Goal: Information Seeking & Learning: Learn about a topic

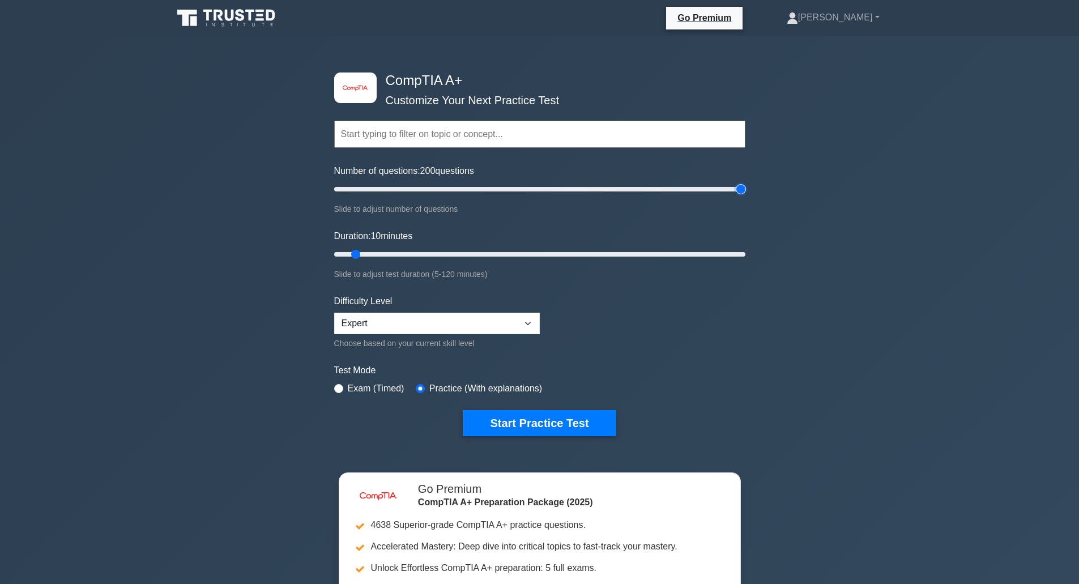
drag, startPoint x: 346, startPoint y: 186, endPoint x: 869, endPoint y: 204, distance: 523.4
type input "200"
click at [745, 196] on input "Number of questions: 200 questions" at bounding box center [539, 189] width 411 height 14
drag, startPoint x: 356, startPoint y: 253, endPoint x: 865, endPoint y: 243, distance: 509.1
type input "120"
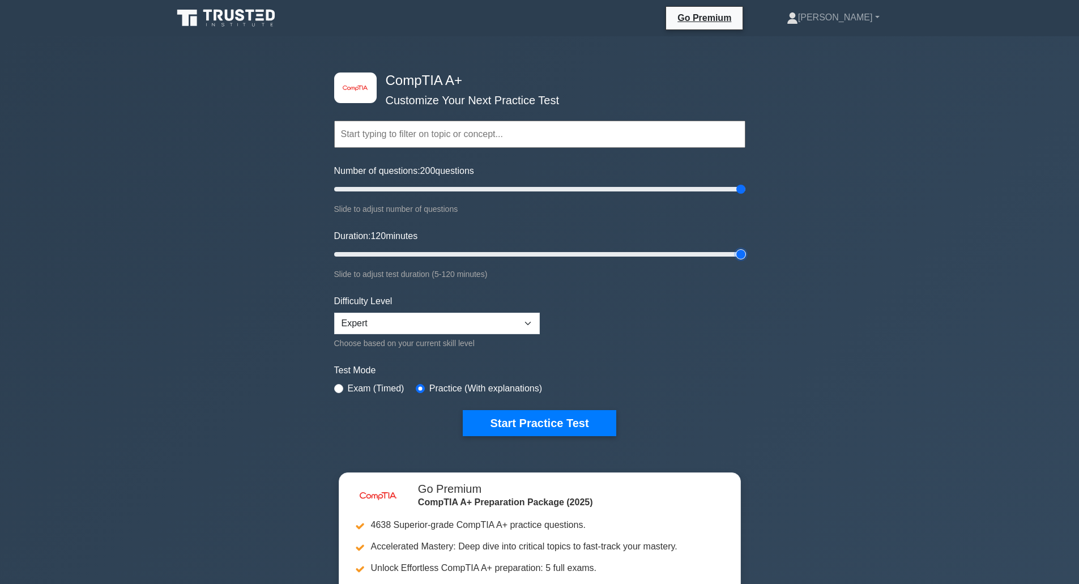
click at [745, 247] on input "Duration: 120 minutes" at bounding box center [539, 254] width 411 height 14
click at [550, 414] on button "Start Practice Test" at bounding box center [539, 423] width 153 height 26
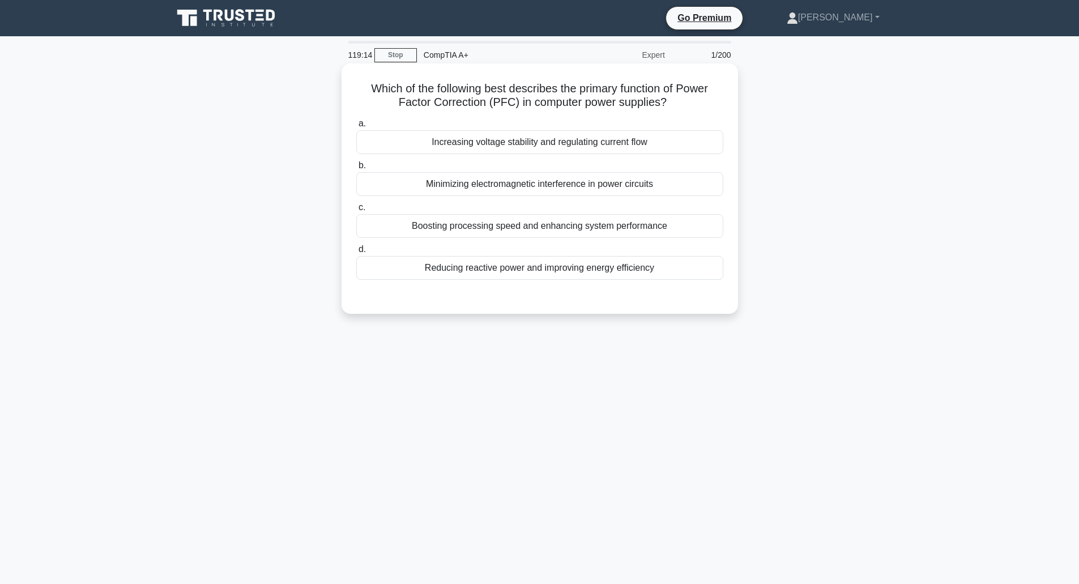
click at [514, 265] on div "Reducing reactive power and improving energy efficiency" at bounding box center [539, 268] width 367 height 24
click at [356, 253] on input "d. Reducing reactive power and improving energy efficiency" at bounding box center [356, 249] width 0 height 7
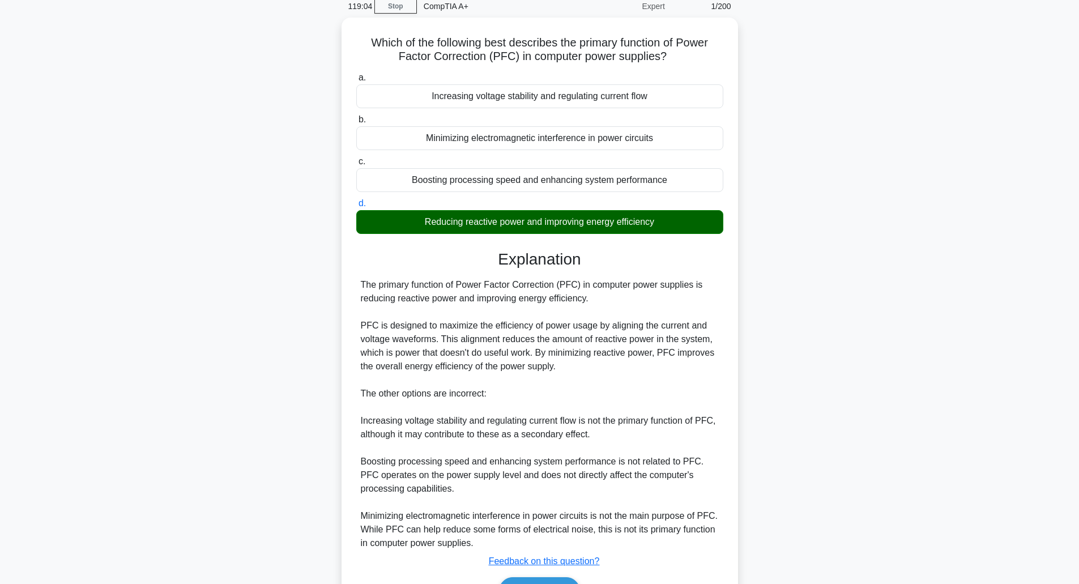
scroll to position [115, 0]
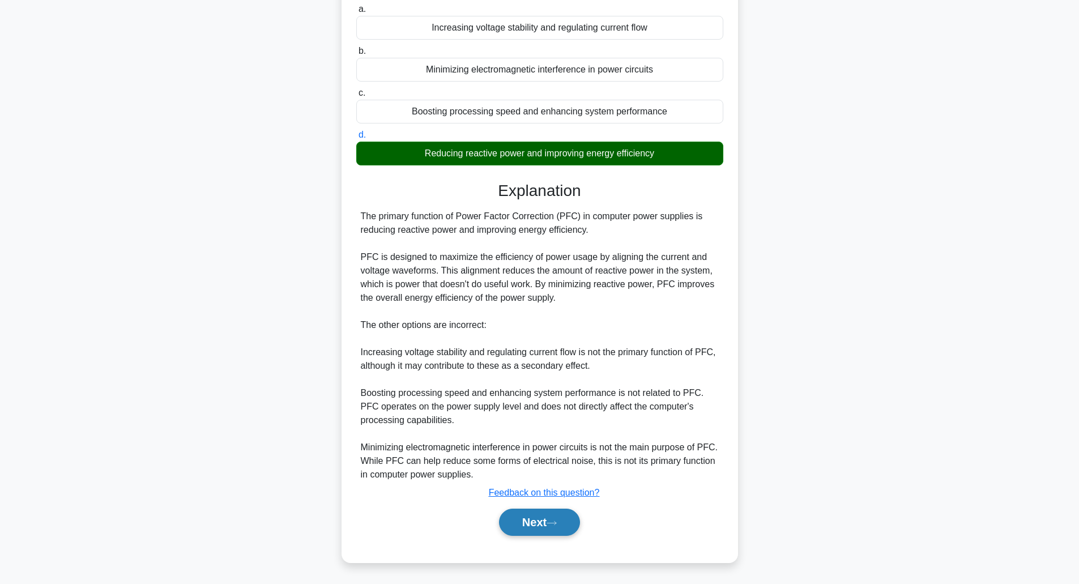
click at [532, 517] on button "Next" at bounding box center [539, 521] width 81 height 27
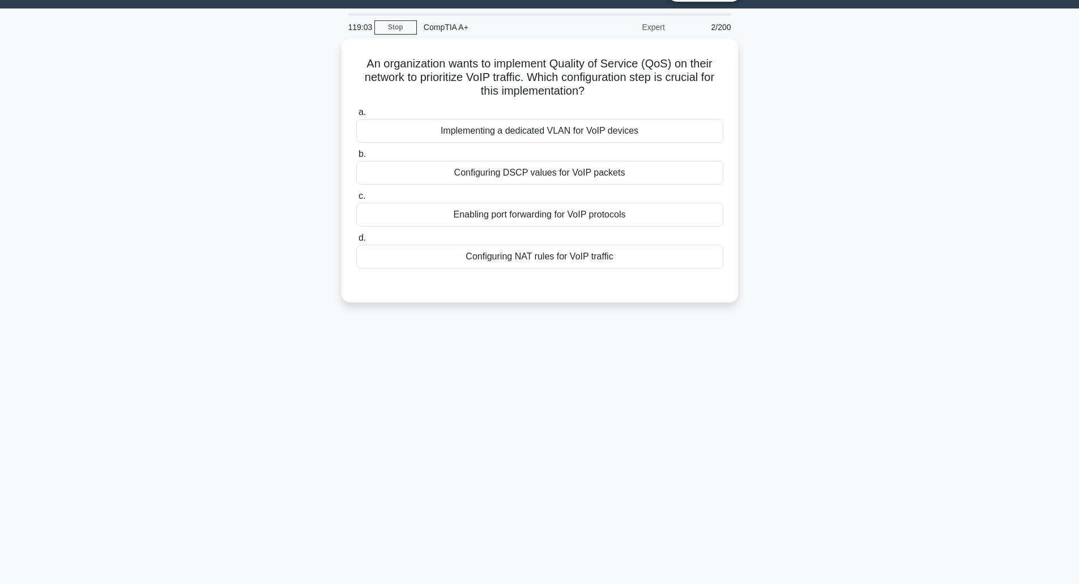
scroll to position [28, 0]
click at [645, 131] on div "Implementing a dedicated VLAN for VoIP devices" at bounding box center [539, 128] width 367 height 24
click at [356, 113] on input "a. Implementing a dedicated VLAN for VoIP devices" at bounding box center [356, 109] width 0 height 7
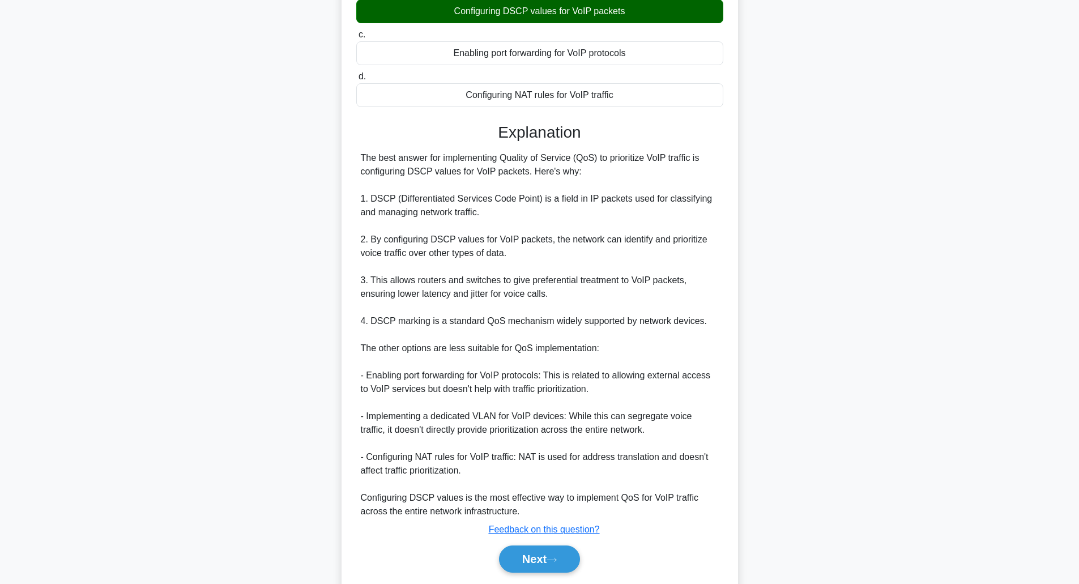
scroll to position [198, 0]
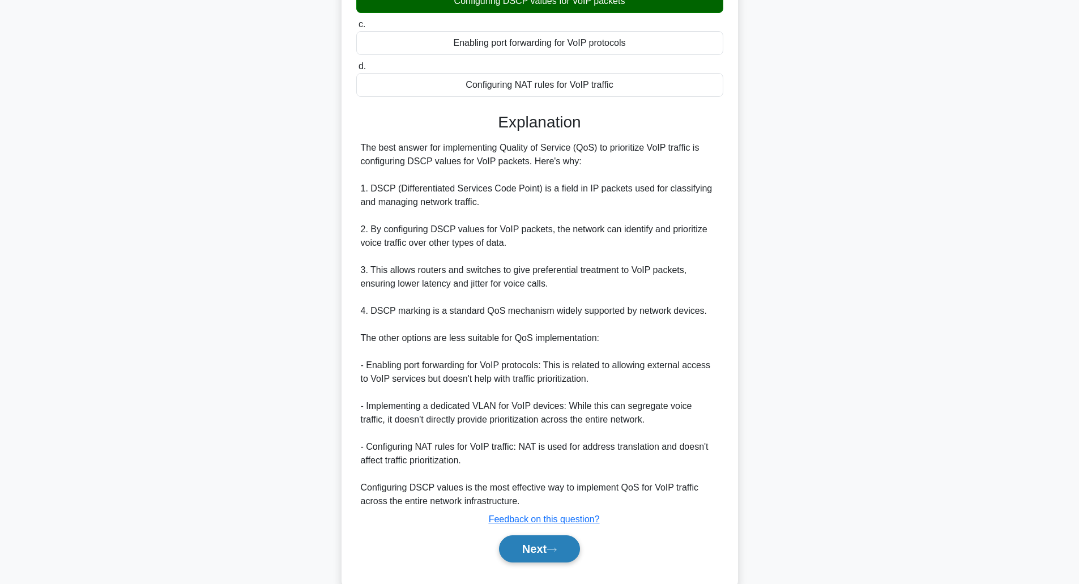
click at [523, 547] on button "Next" at bounding box center [539, 548] width 81 height 27
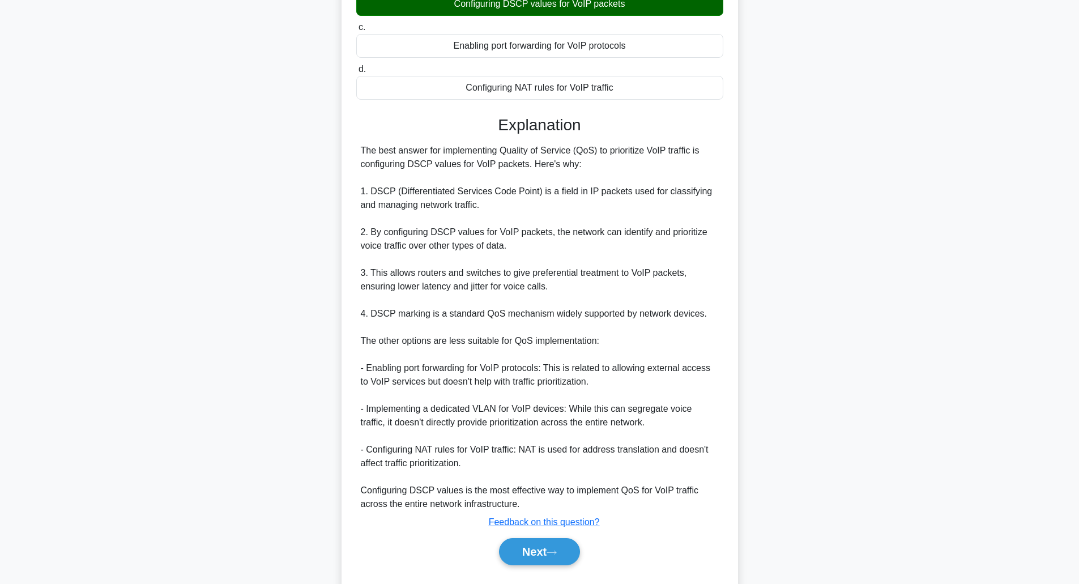
scroll to position [28, 0]
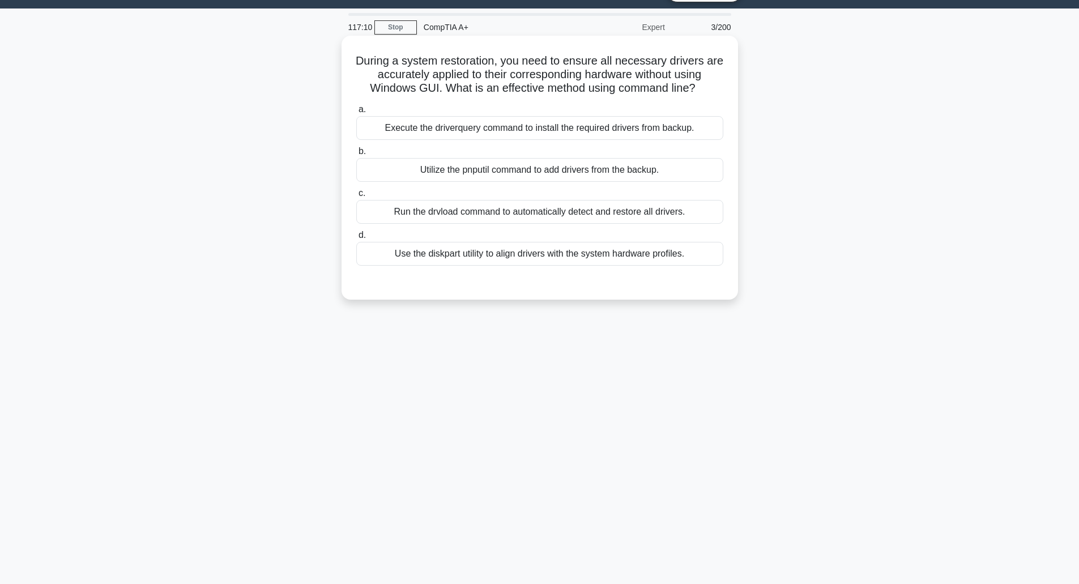
click at [614, 256] on div "Use the diskpart utility to align drivers with the system hardware profiles." at bounding box center [539, 254] width 367 height 24
click at [356, 239] on input "d. Use the diskpart utility to align drivers with the system hardware profiles." at bounding box center [356, 235] width 0 height 7
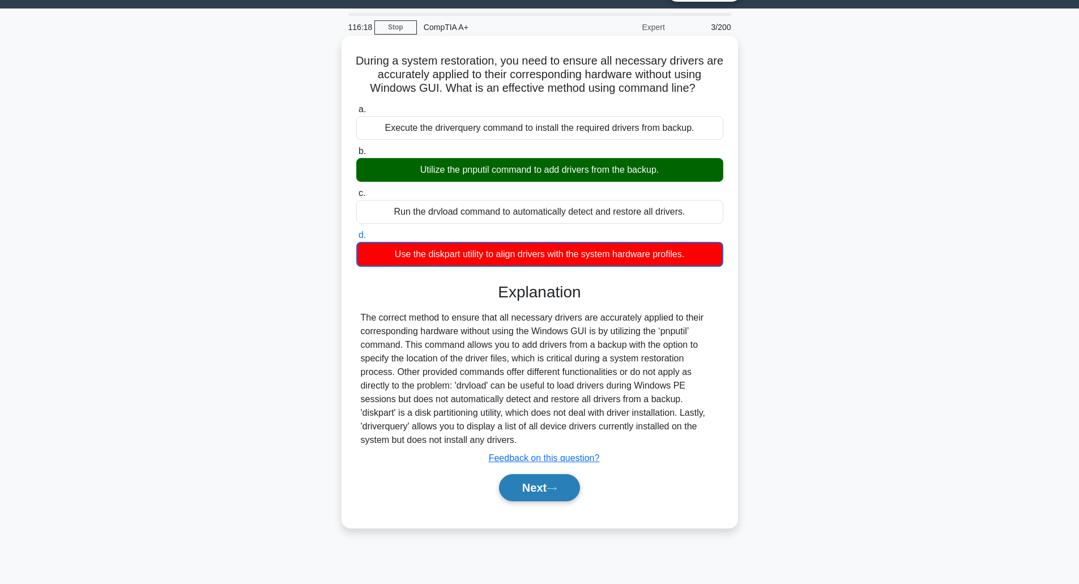
click at [541, 494] on button "Next" at bounding box center [539, 487] width 81 height 27
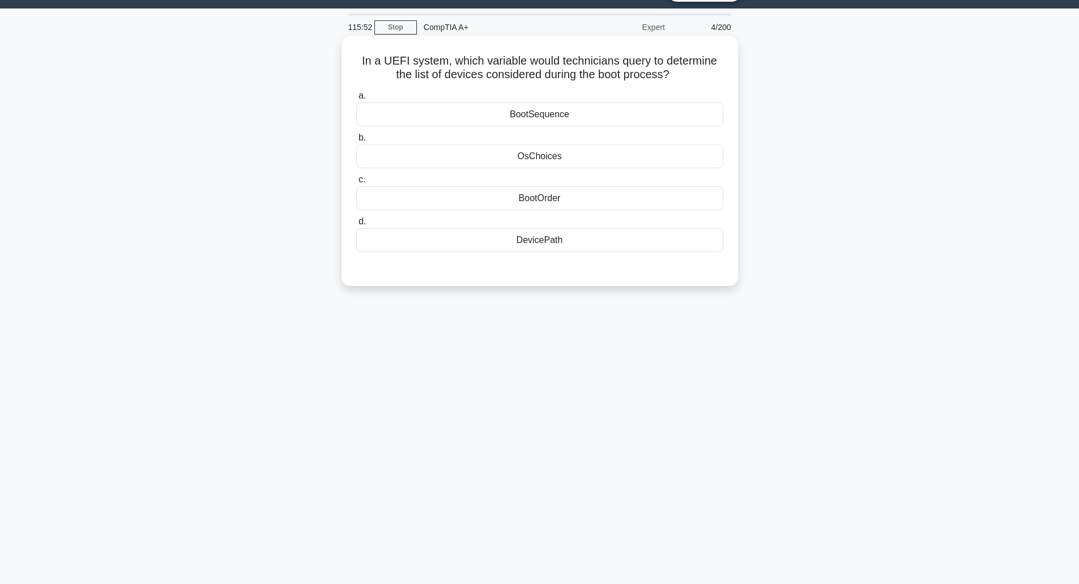
click at [684, 111] on div "BootSequence" at bounding box center [539, 114] width 367 height 24
click at [356, 100] on input "a. BootSequence" at bounding box center [356, 95] width 0 height 7
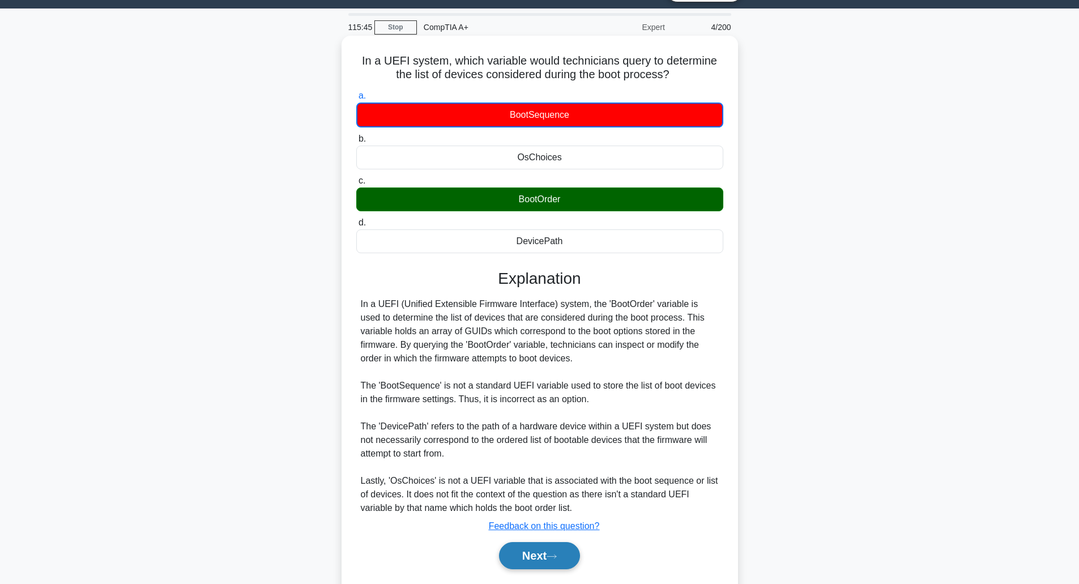
click at [536, 557] on button "Next" at bounding box center [539, 555] width 81 height 27
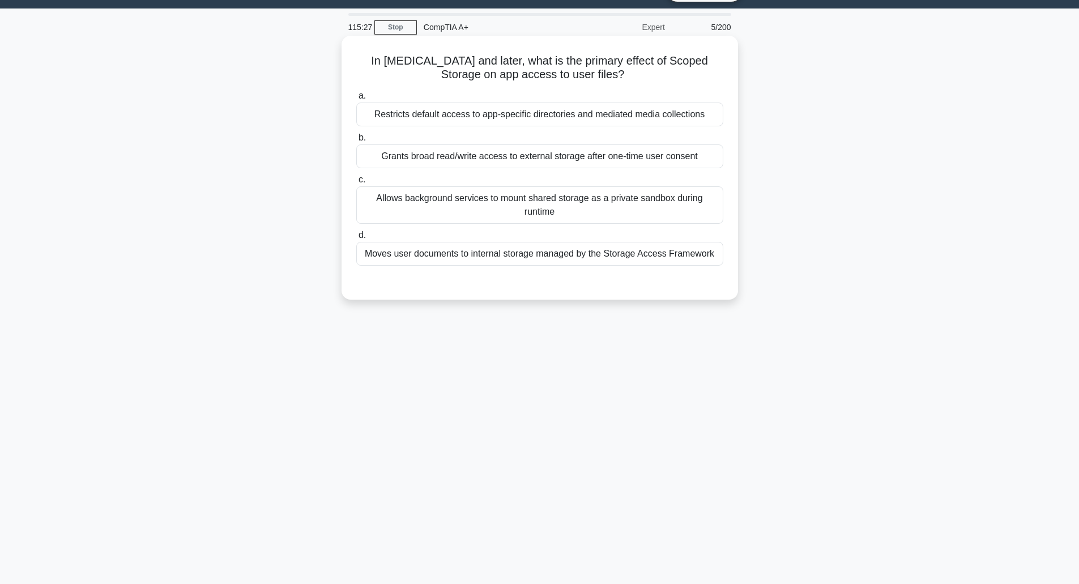
click at [541, 160] on div "Grants broad read/write access to external storage after one-time user consent" at bounding box center [539, 156] width 367 height 24
click at [356, 142] on input "b. Grants broad read/write access to external storage after one-time user conse…" at bounding box center [356, 137] width 0 height 7
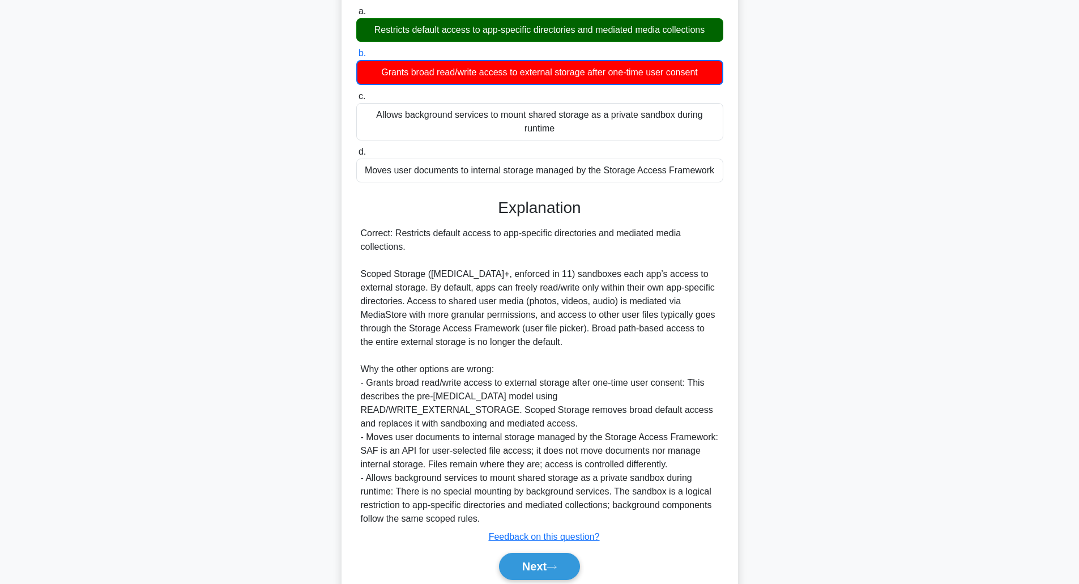
scroll to position [157, 0]
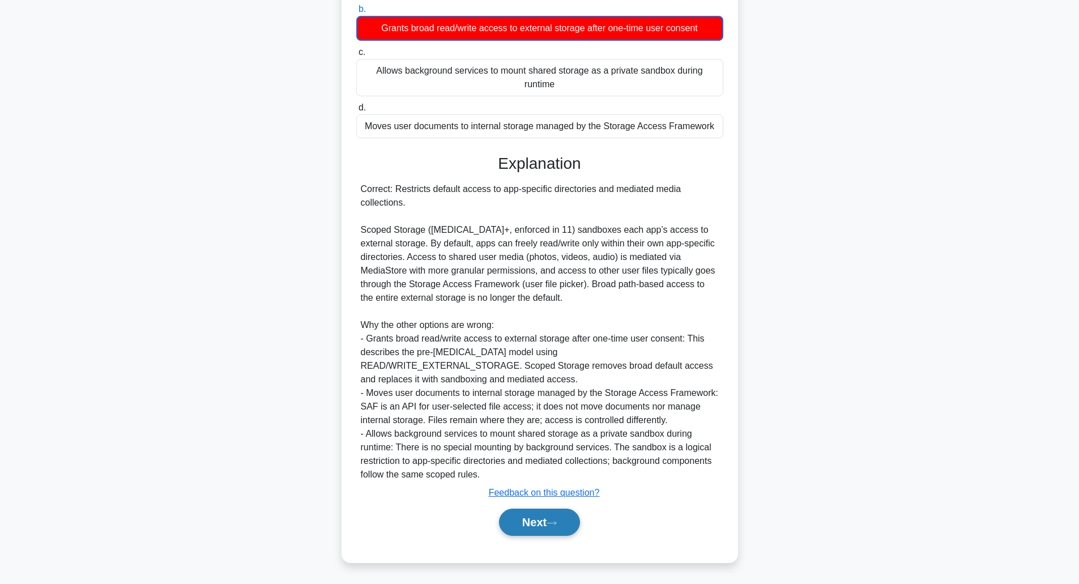
click at [536, 535] on button "Next" at bounding box center [539, 521] width 81 height 27
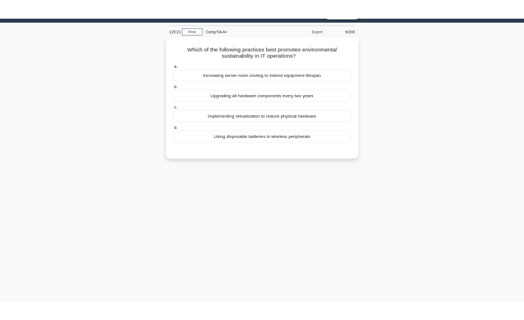
scroll to position [28, 0]
